Goal: Find specific page/section: Find specific page/section

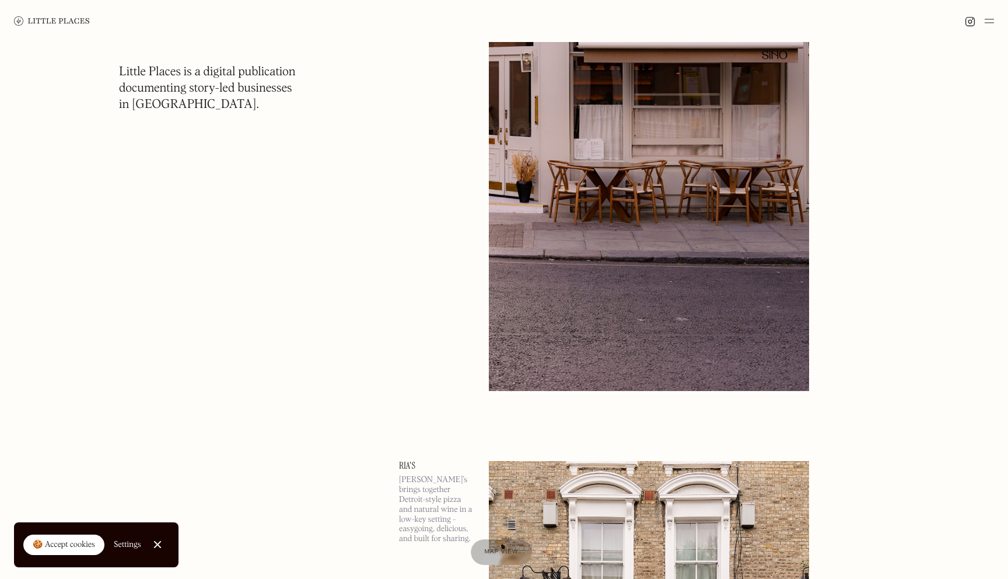
scroll to position [1792, 0]
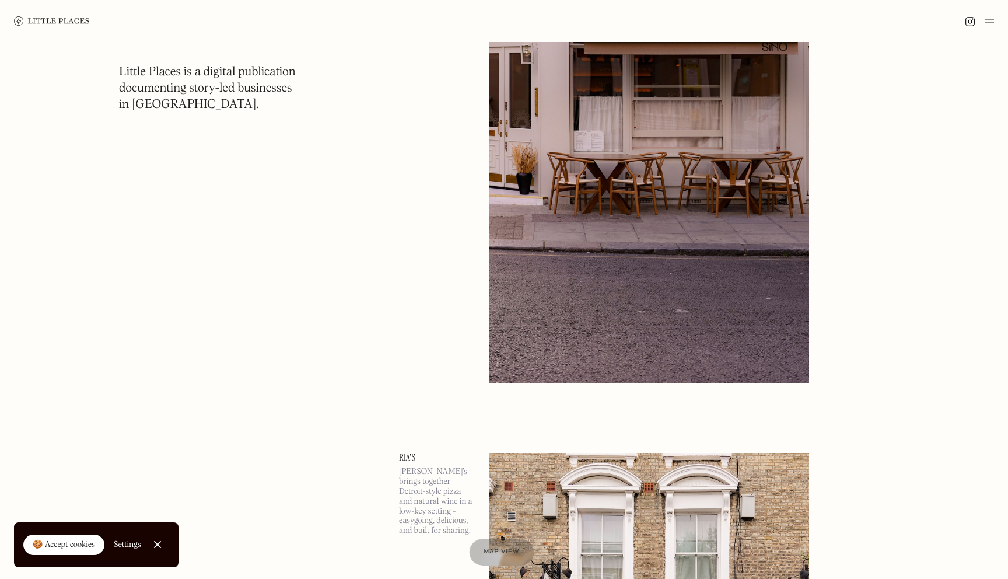
click at [501, 550] on span "Map view" at bounding box center [502, 552] width 36 height 7
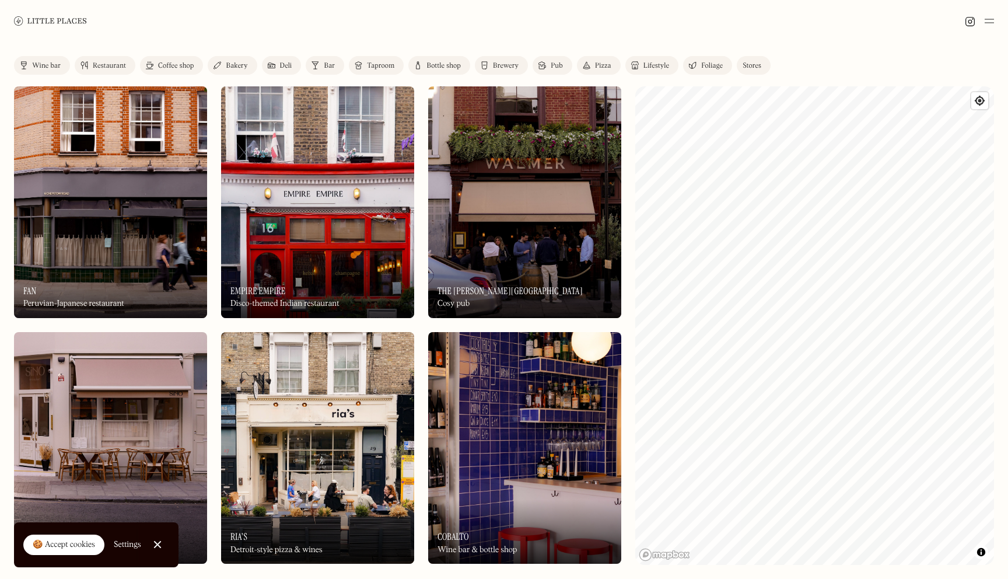
click at [637, 69] on img at bounding box center [635, 65] width 8 height 9
